Goal: Transaction & Acquisition: Purchase product/service

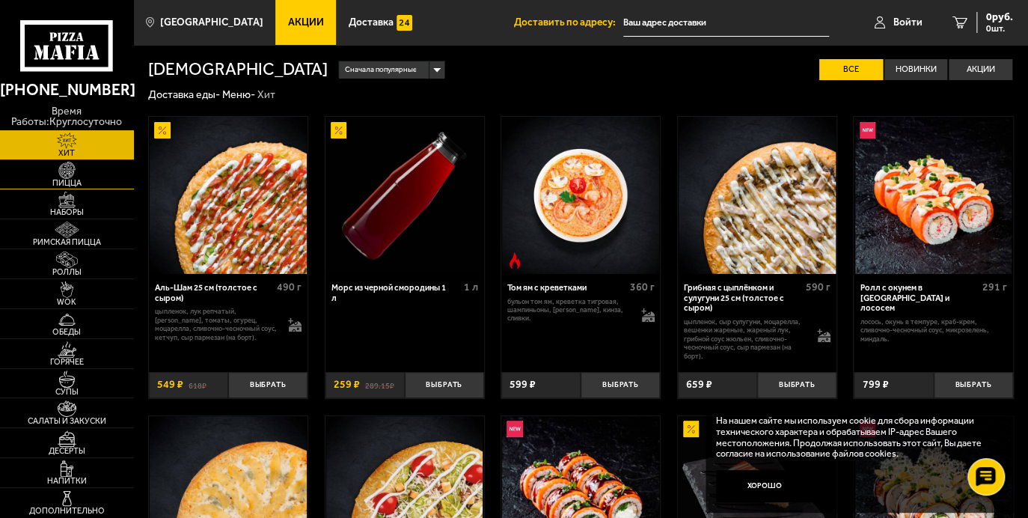
click at [70, 167] on img at bounding box center [66, 170] width 41 height 16
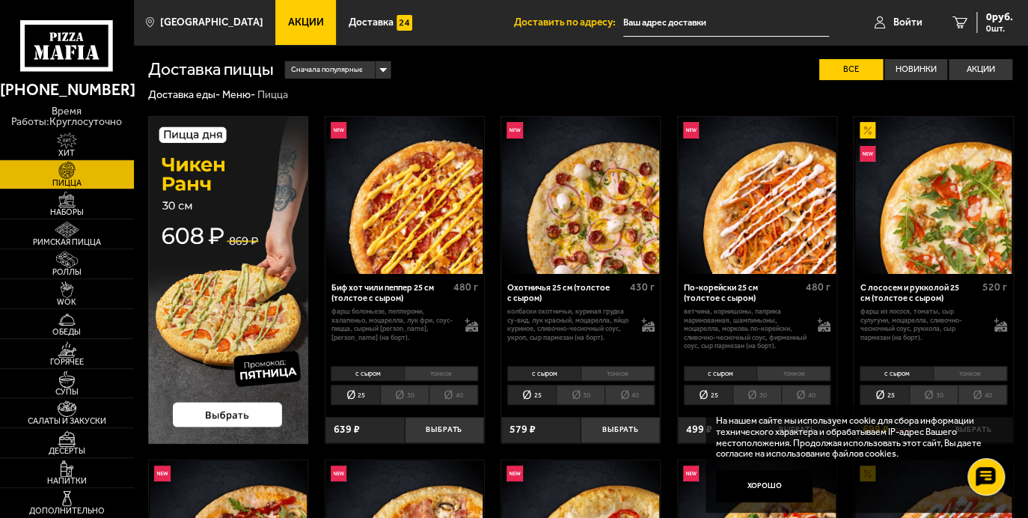
click at [290, 22] on span "Акции" at bounding box center [306, 22] width 36 height 10
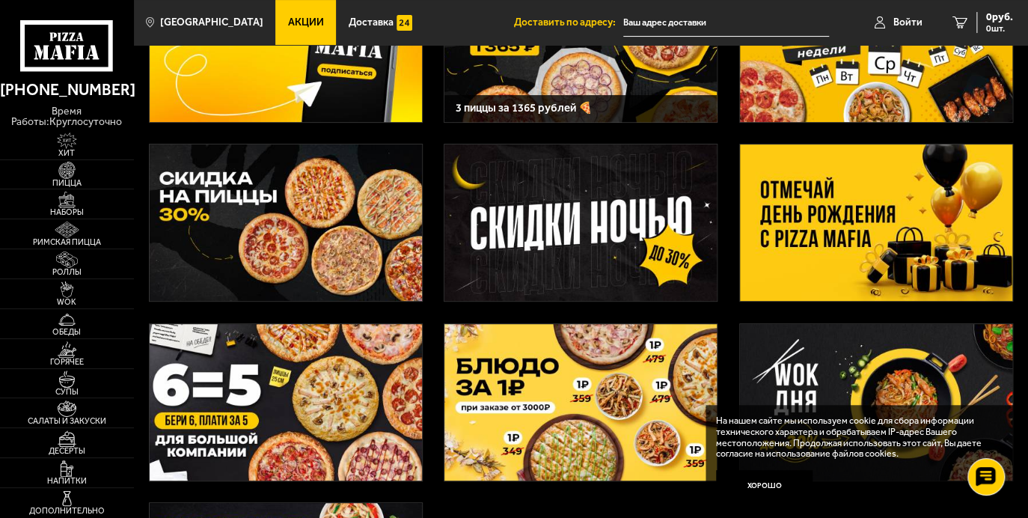
scroll to position [150, 0]
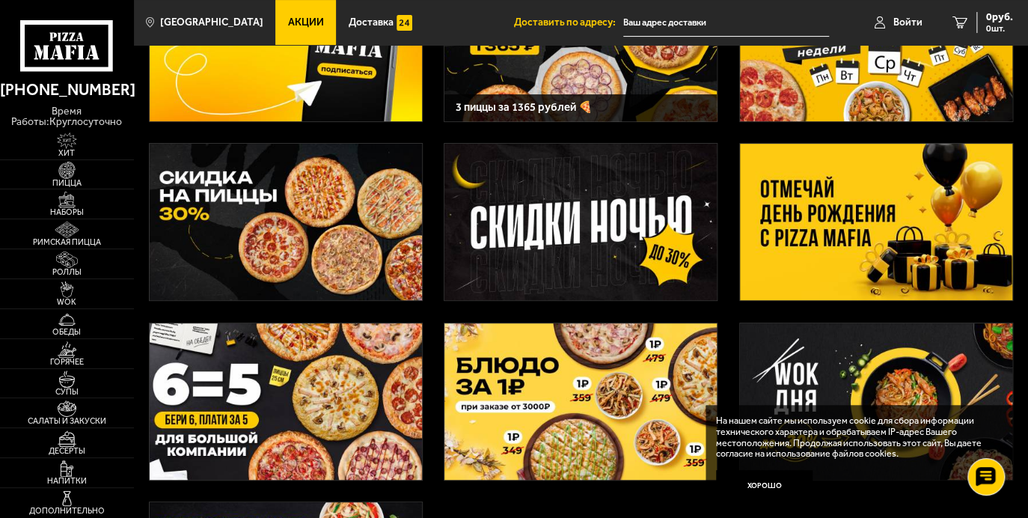
click at [329, 235] on img at bounding box center [286, 222] width 272 height 156
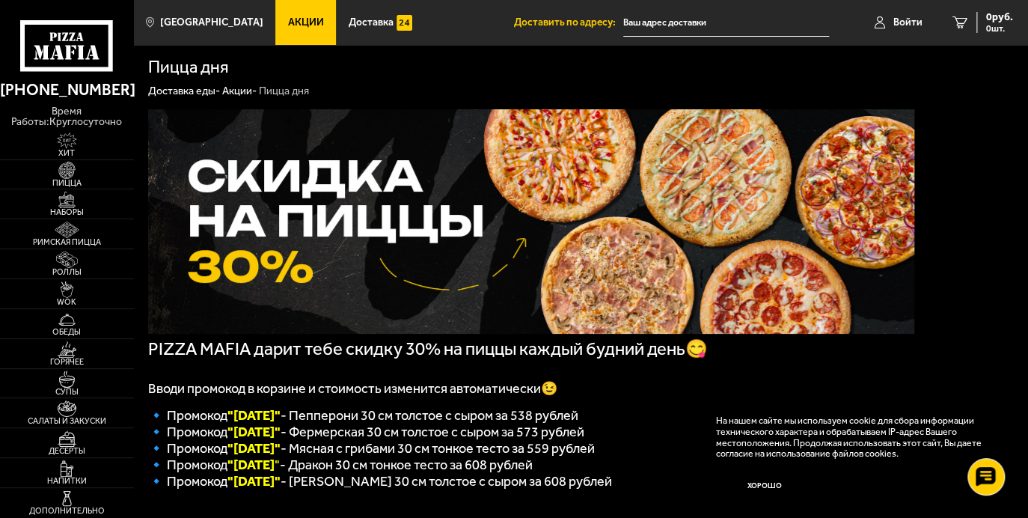
scroll to position [75, 0]
